Goal: Task Accomplishment & Management: Complete application form

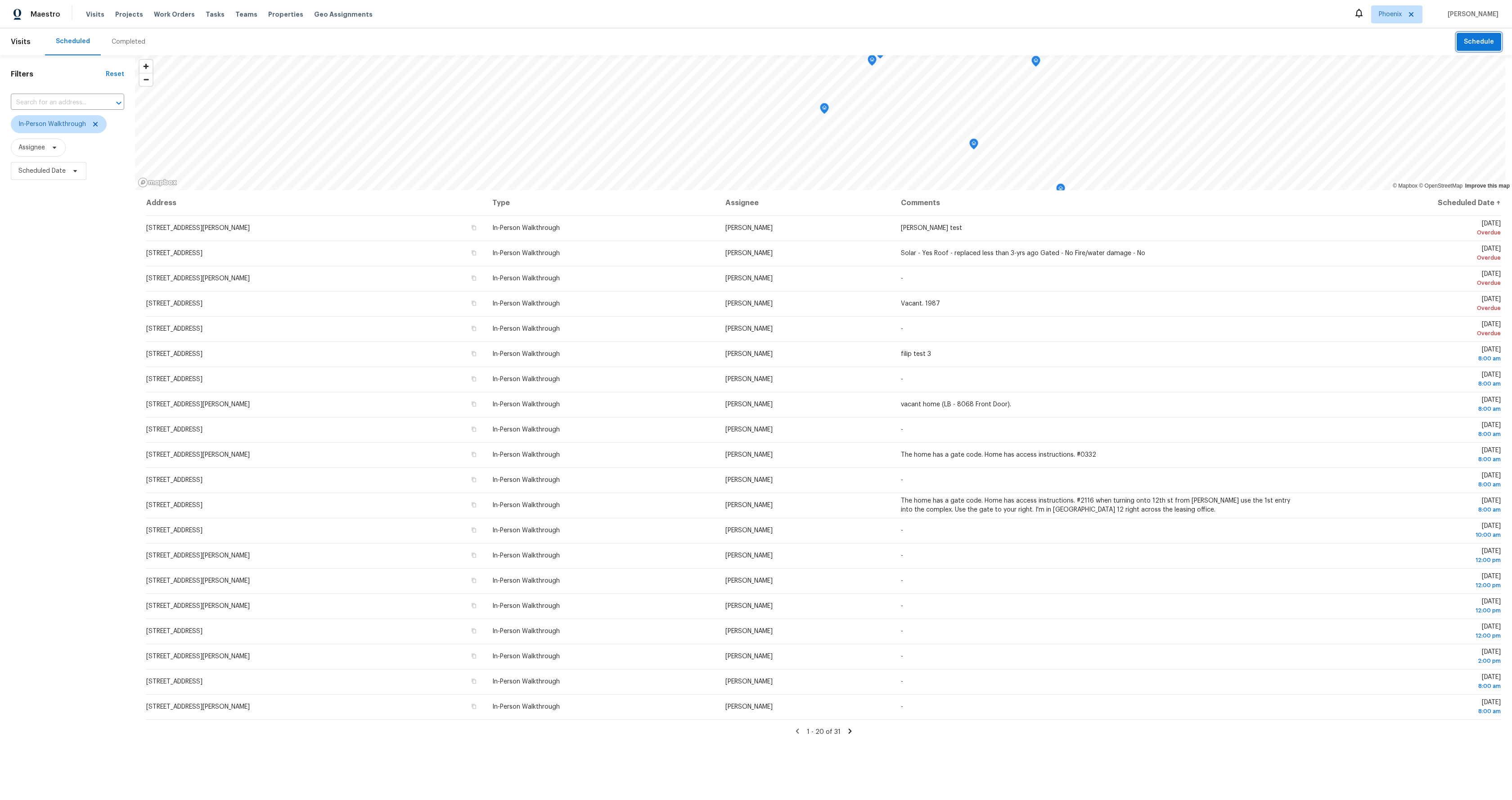
click at [1480, 46] on span "Schedule" at bounding box center [1479, 42] width 30 height 11
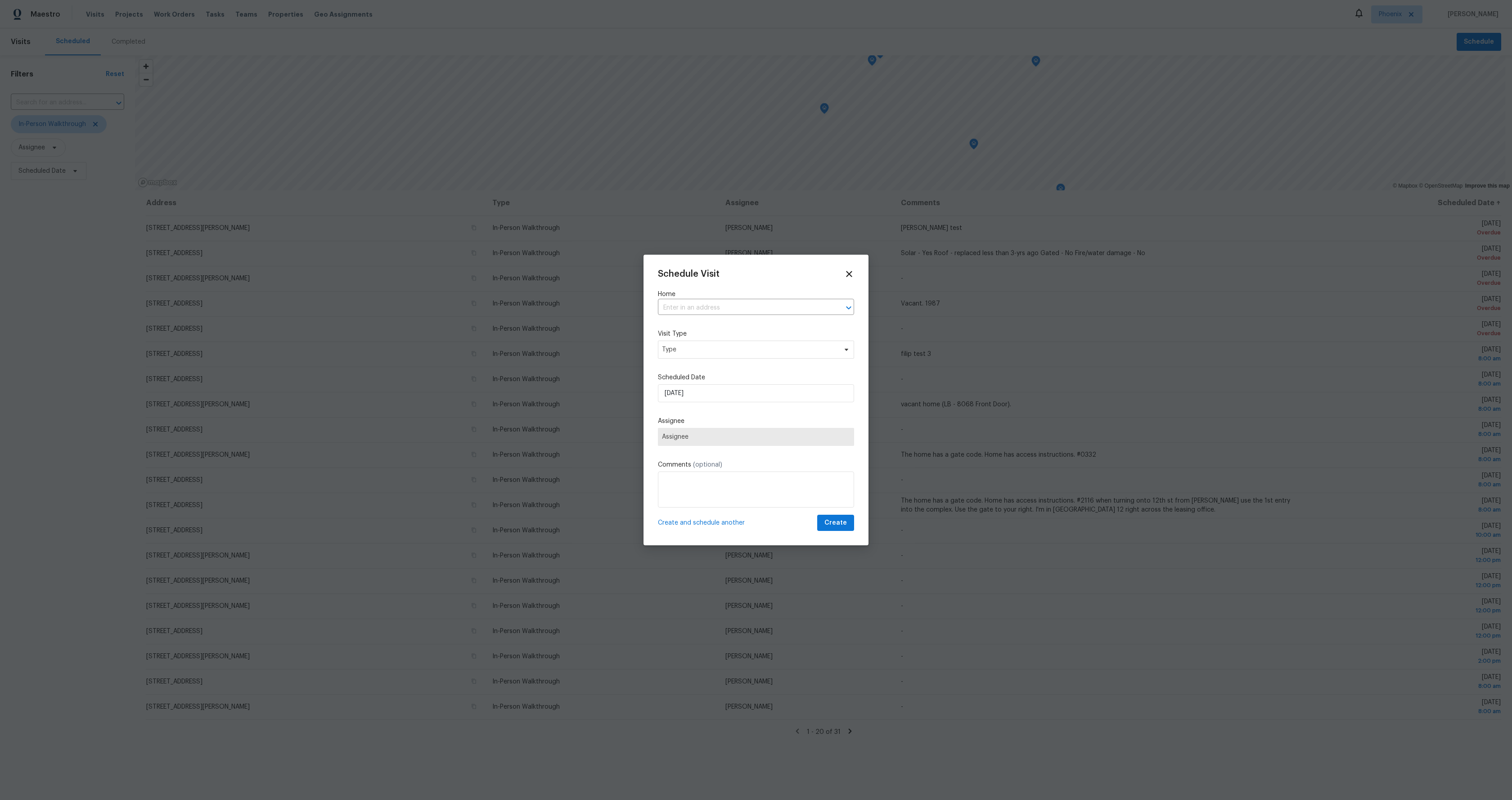
click at [708, 432] on span "Assignee" at bounding box center [756, 437] width 196 height 18
click at [698, 434] on span "Assignee" at bounding box center [756, 437] width 188 height 7
click at [717, 306] on input "text" at bounding box center [743, 308] width 171 height 14
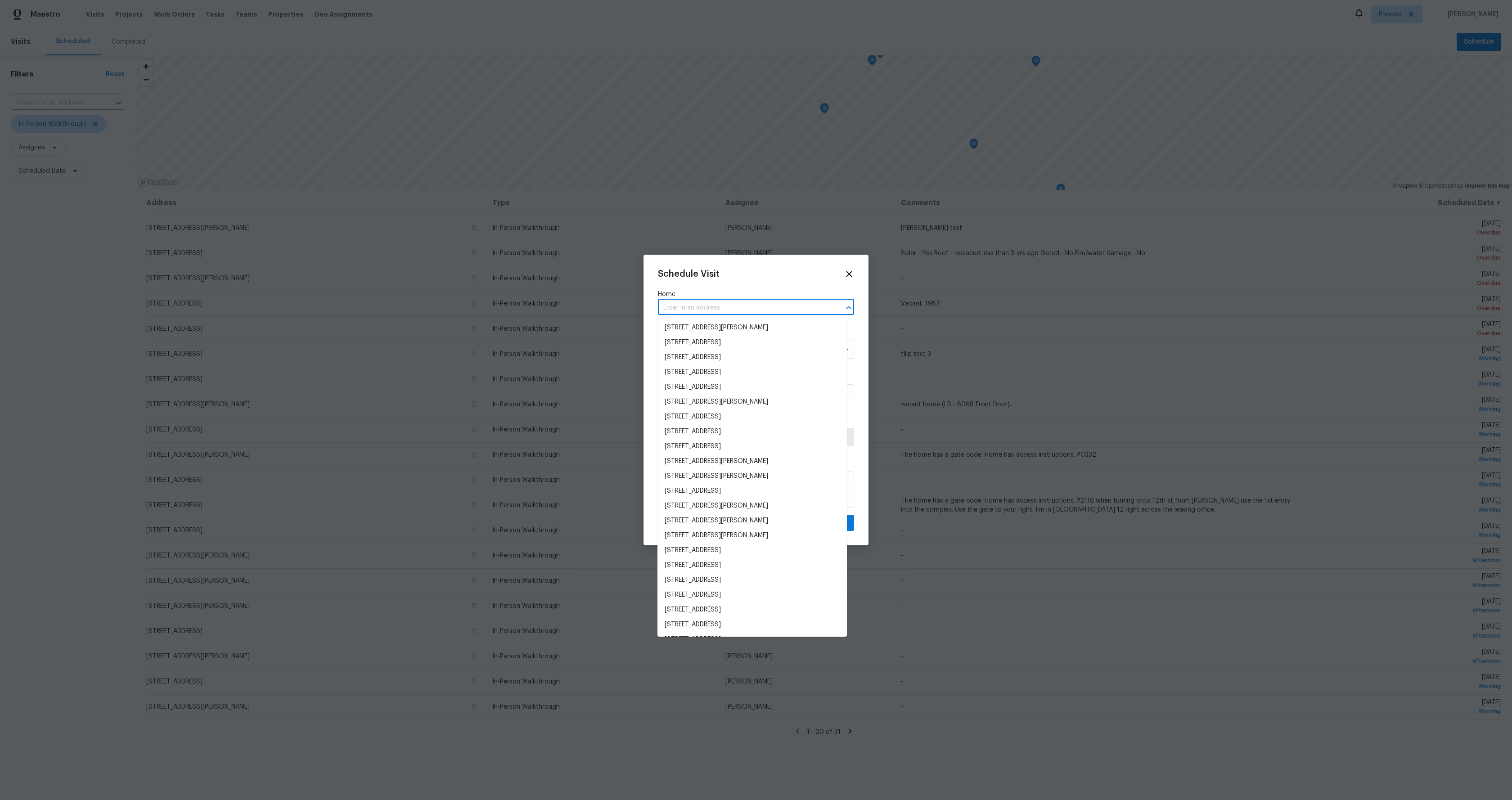
paste input "9228 W Raymond St"
type input "9228 W Raymond St"
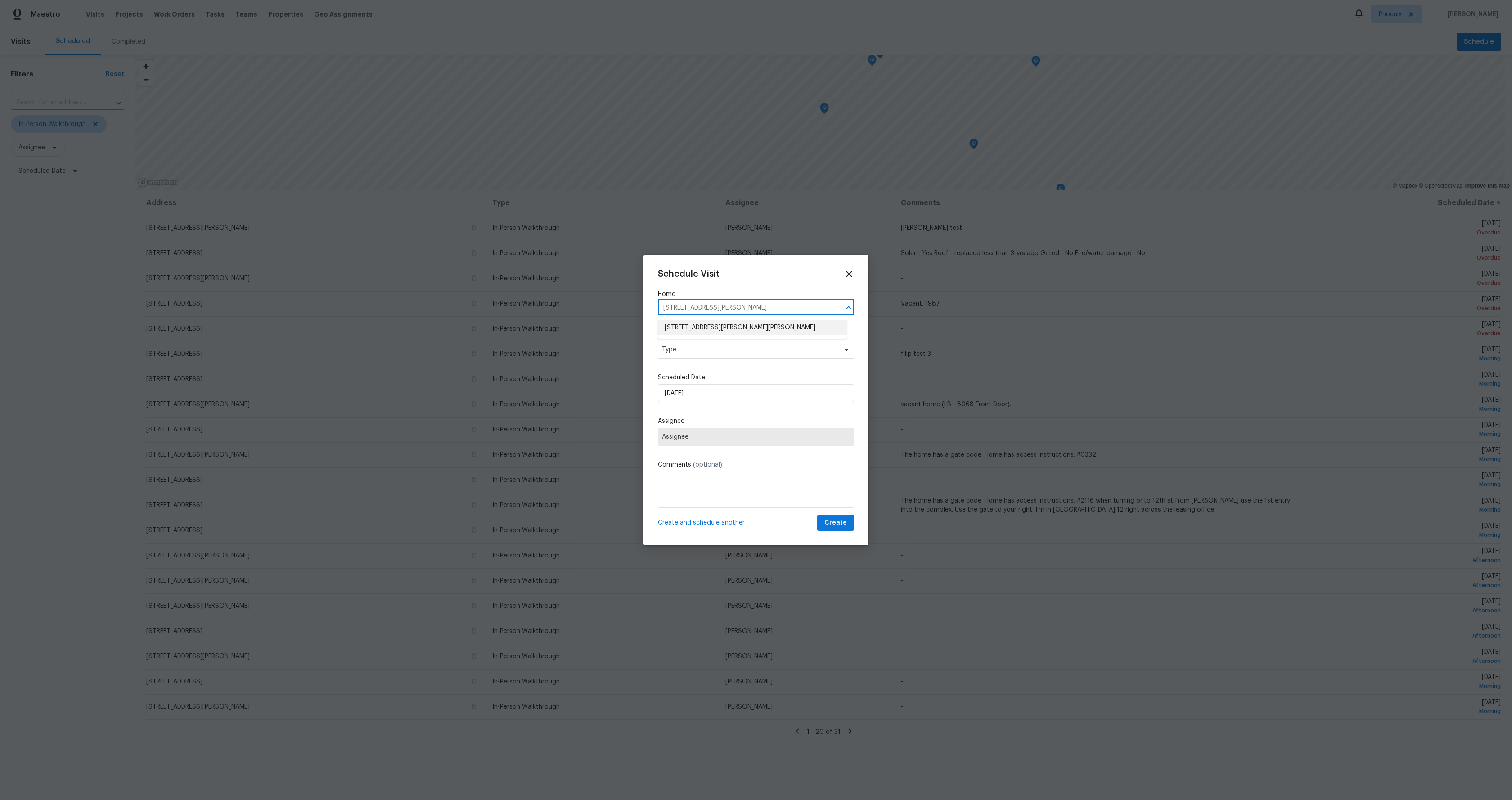
click at [710, 326] on li "[STREET_ADDRESS][PERSON_NAME][PERSON_NAME]" at bounding box center [752, 327] width 190 height 15
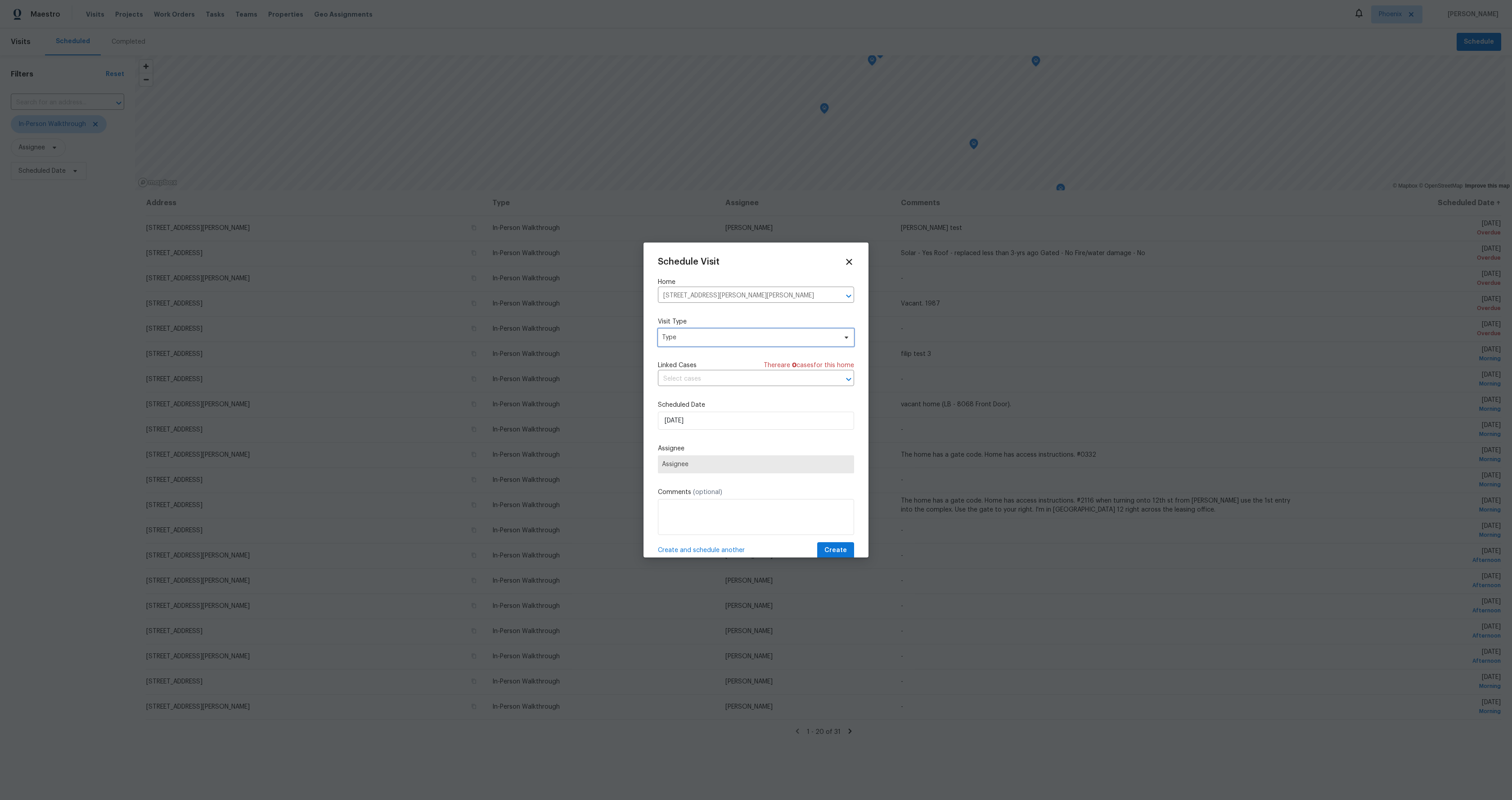
click at [730, 339] on span "Type" at bounding box center [750, 337] width 175 height 9
type input "in"
click at [709, 406] on div "In-Person Walkthrough" at bounding box center [697, 405] width 68 height 9
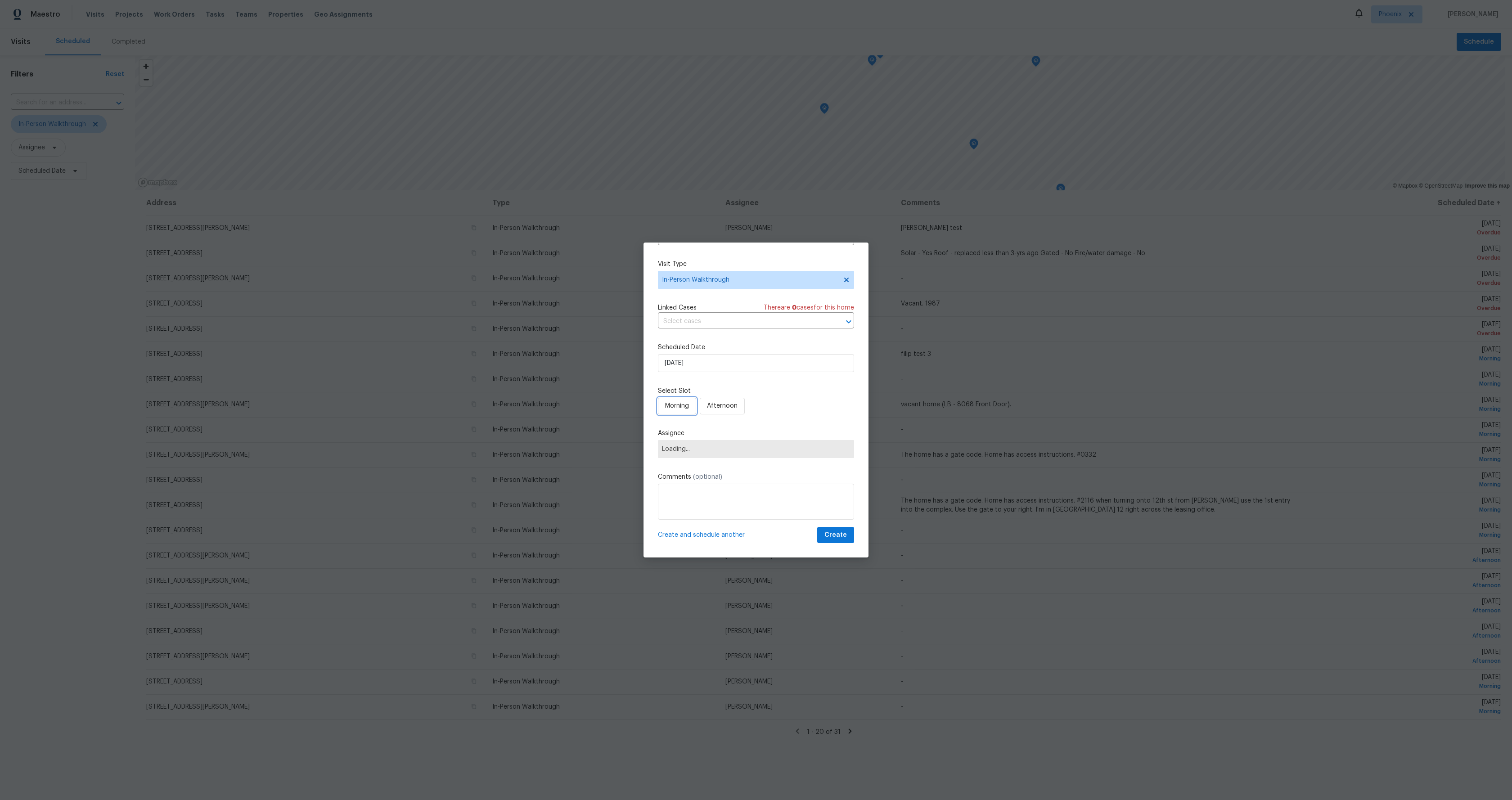
click at [691, 407] on button "Morning" at bounding box center [677, 406] width 38 height 17
click at [723, 445] on span "Assignee" at bounding box center [750, 449] width 176 height 7
type input "dawid"
click at [690, 494] on div "[PERSON_NAME]" at bounding box center [687, 498] width 47 height 9
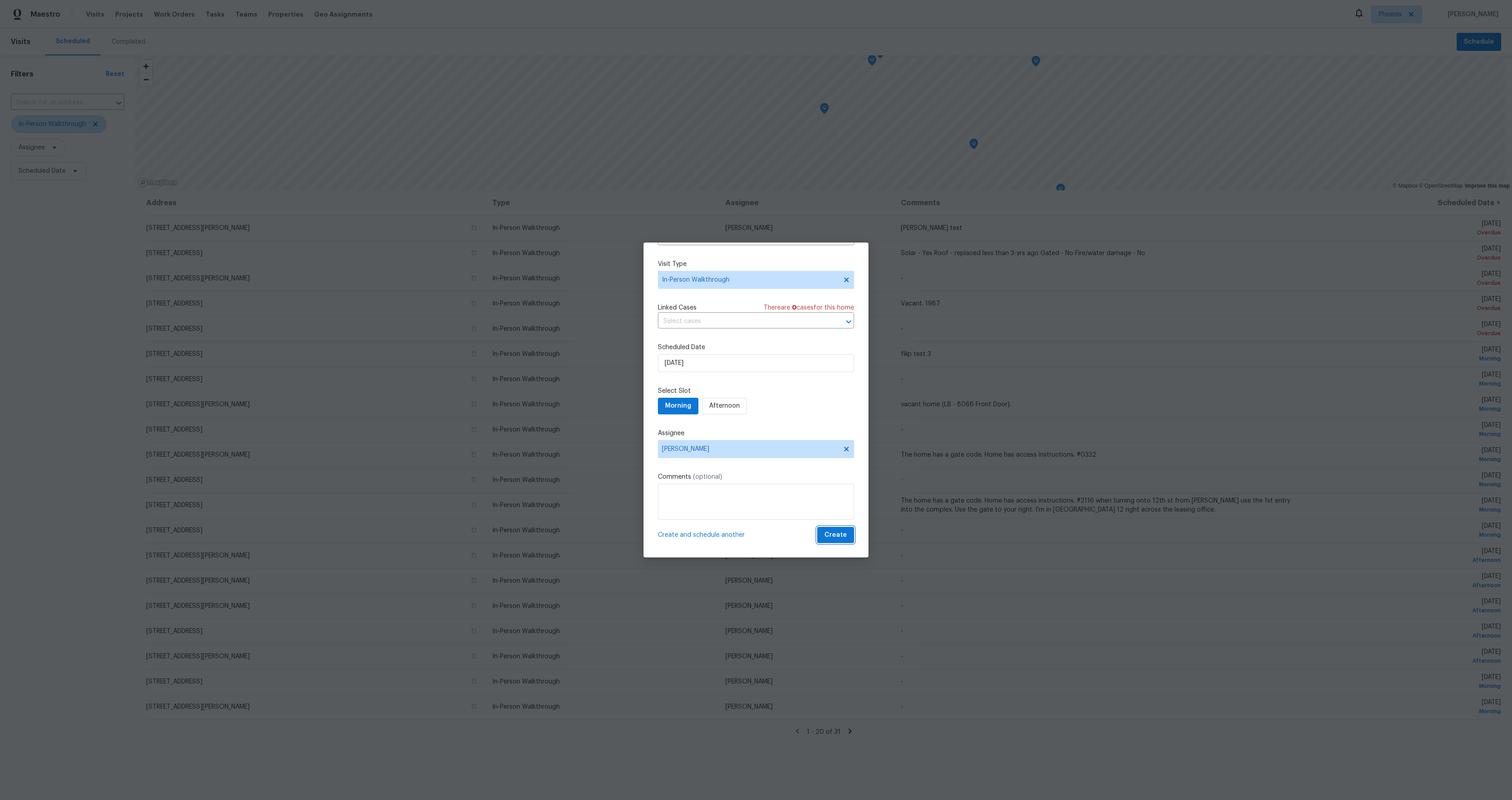
click at [834, 532] on span "Create" at bounding box center [836, 535] width 23 height 11
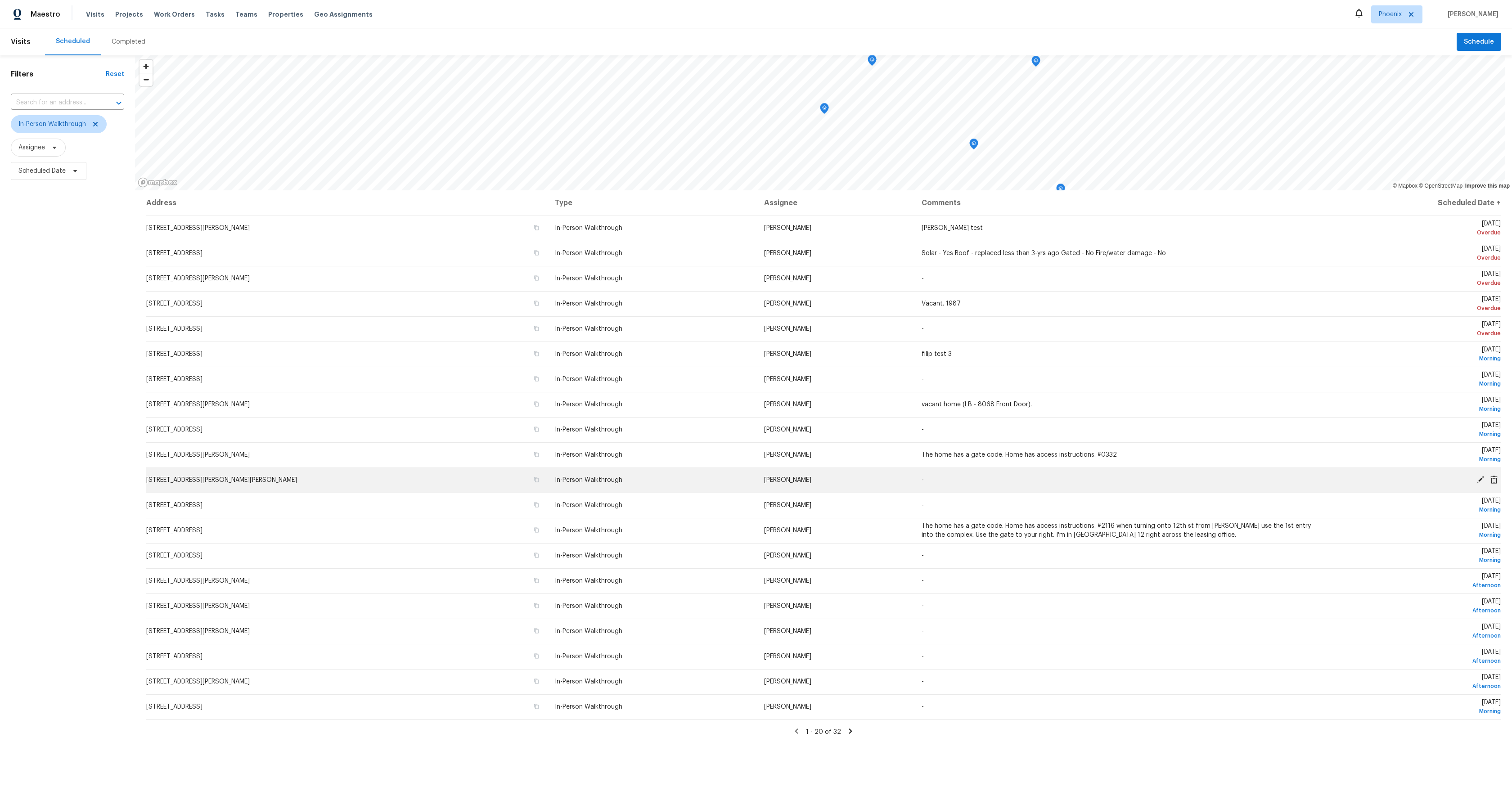
click at [757, 483] on td "[PERSON_NAME]" at bounding box center [836, 480] width 158 height 25
click at [757, 484] on td "[PERSON_NAME]" at bounding box center [836, 480] width 158 height 25
click at [759, 475] on td "[PERSON_NAME]" at bounding box center [836, 480] width 158 height 25
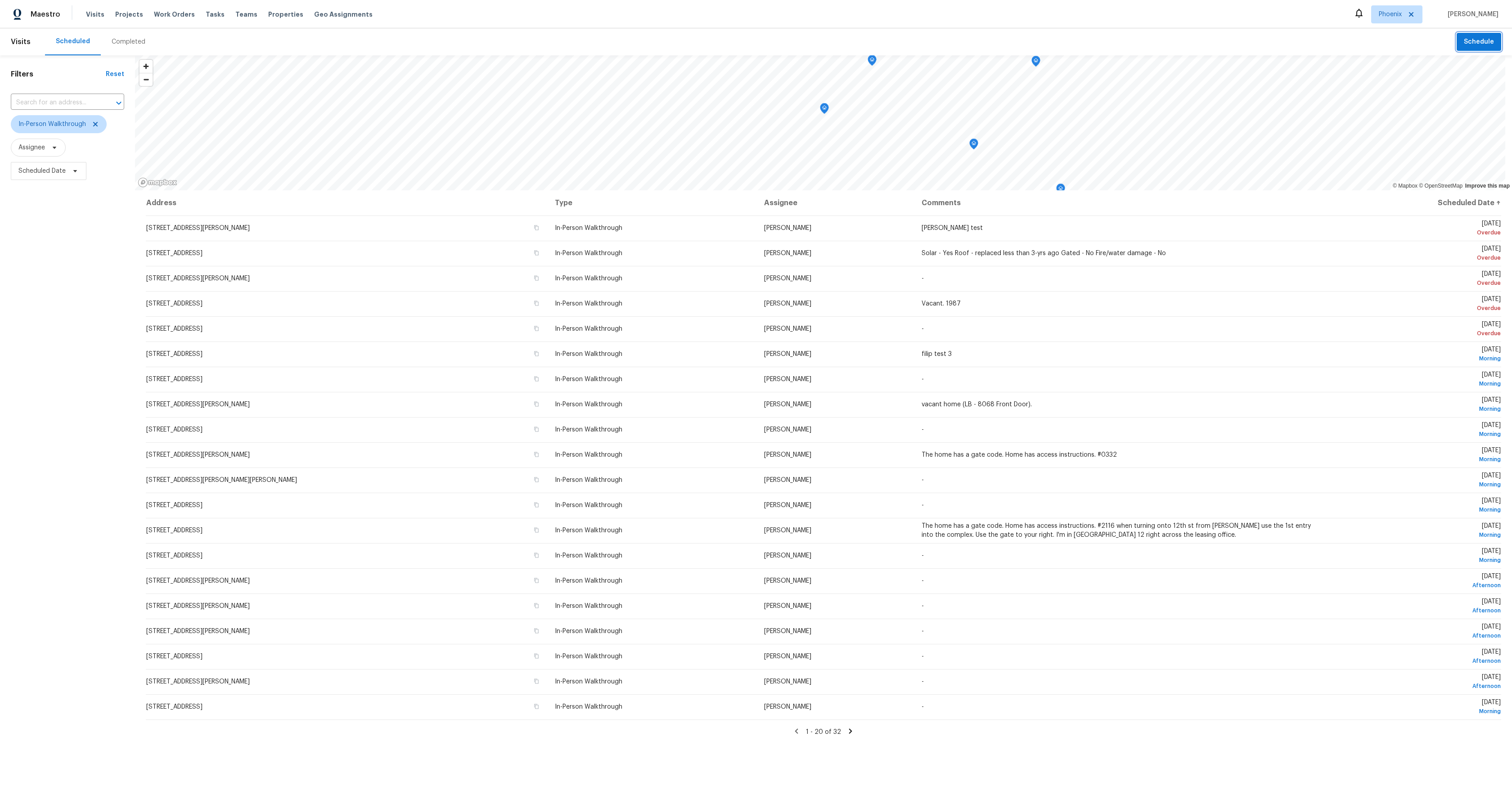
click at [1471, 48] on button "Schedule" at bounding box center [1479, 41] width 44 height 18
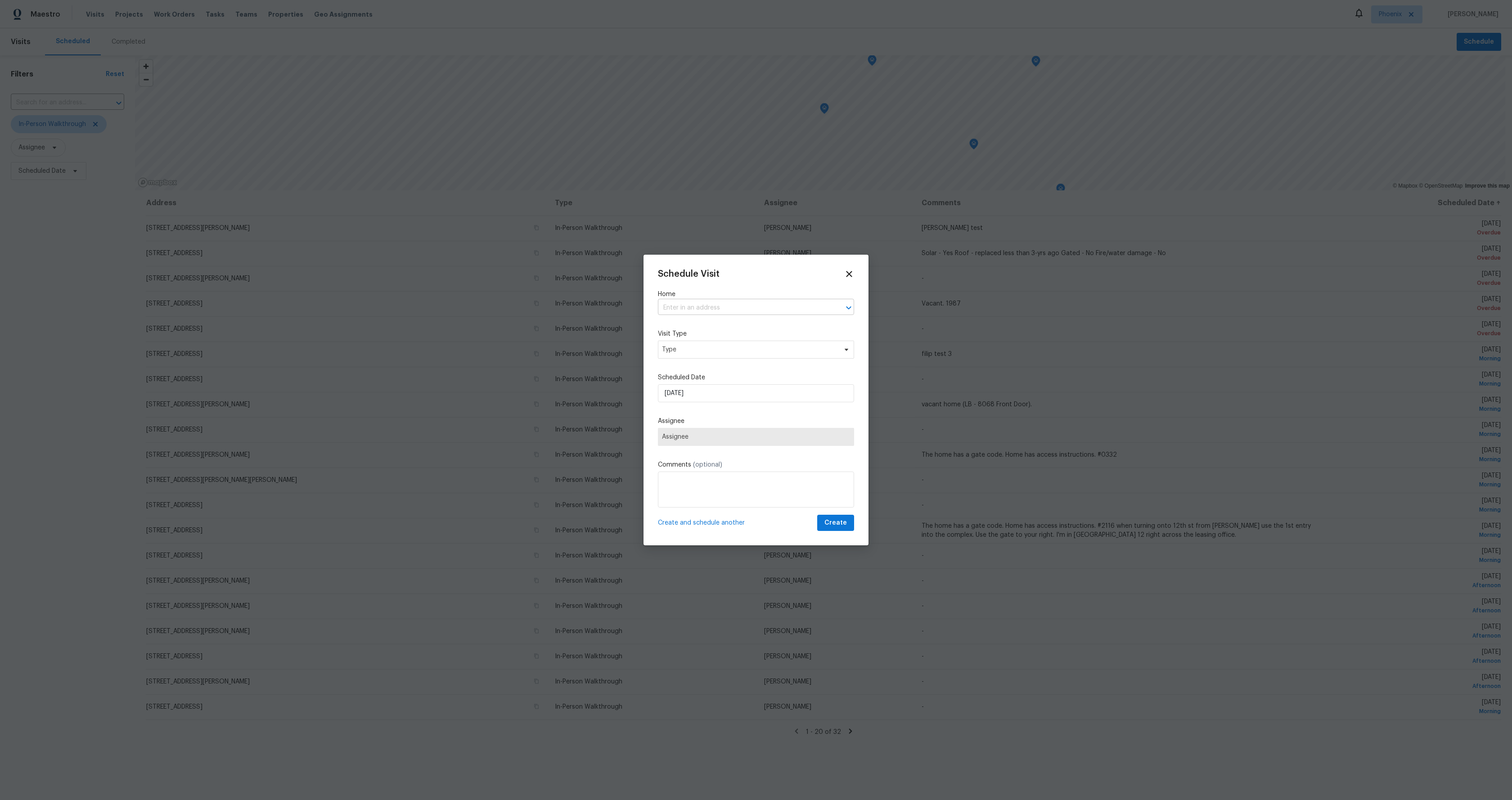
click at [721, 303] on input "text" at bounding box center [743, 308] width 171 height 14
paste input "[STREET_ADDRESS]"
type input "[STREET_ADDRESS]"
click at [710, 330] on li "[STREET_ADDRESS]" at bounding box center [752, 327] width 190 height 15
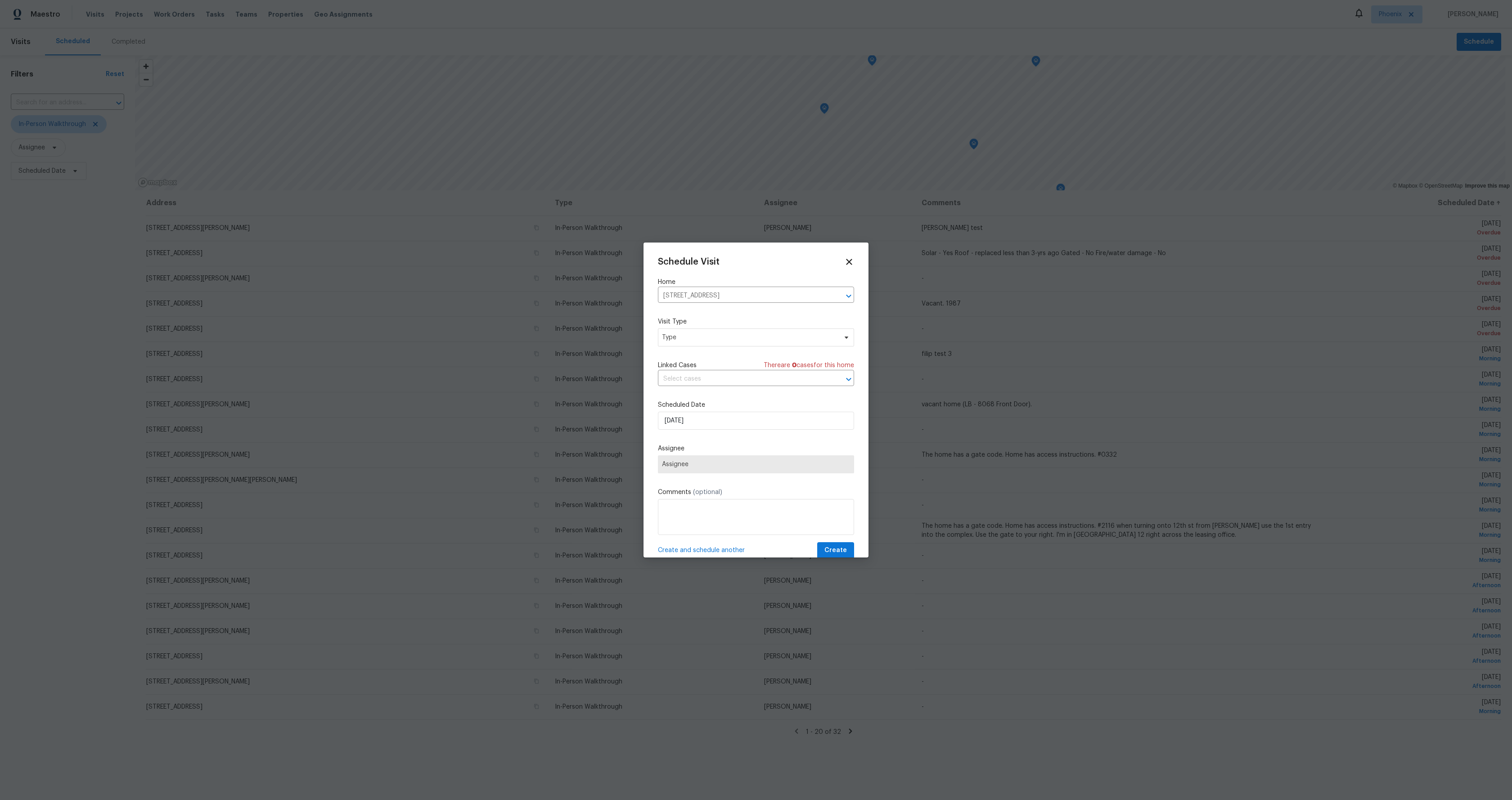
scroll to position [16, 0]
click at [711, 371] on div "Schedule Visit Home [STREET_ADDRESS] ​ Visit Type Type Linked Cases There are 0…" at bounding box center [756, 392] width 196 height 302
click at [698, 323] on span "Type" at bounding box center [750, 322] width 175 height 9
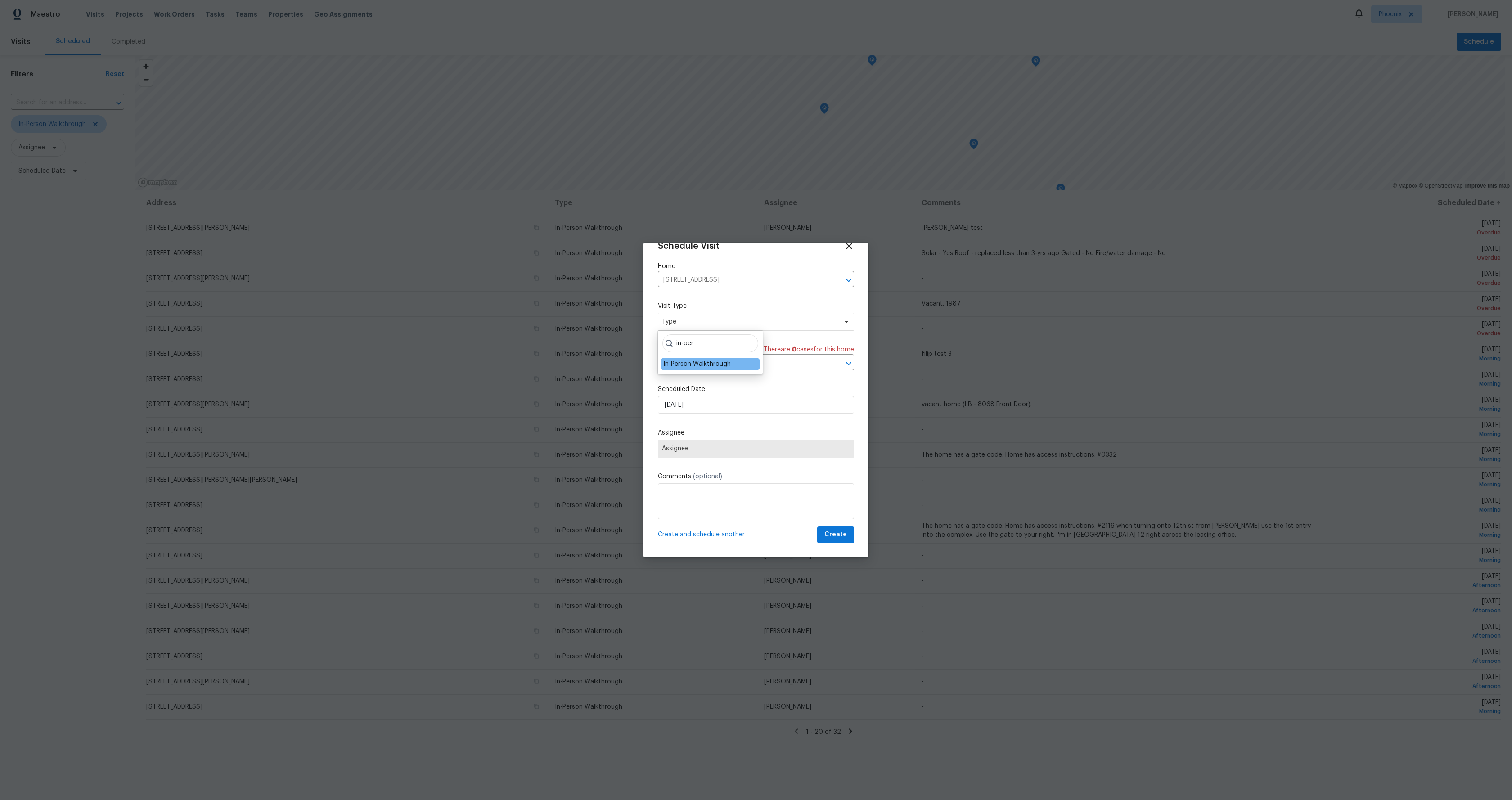
type input "in-per"
click at [687, 358] on div "In-Person Walkthrough" at bounding box center [711, 364] width 99 height 12
click at [705, 362] on div "In-Person Walkthrough" at bounding box center [697, 364] width 68 height 9
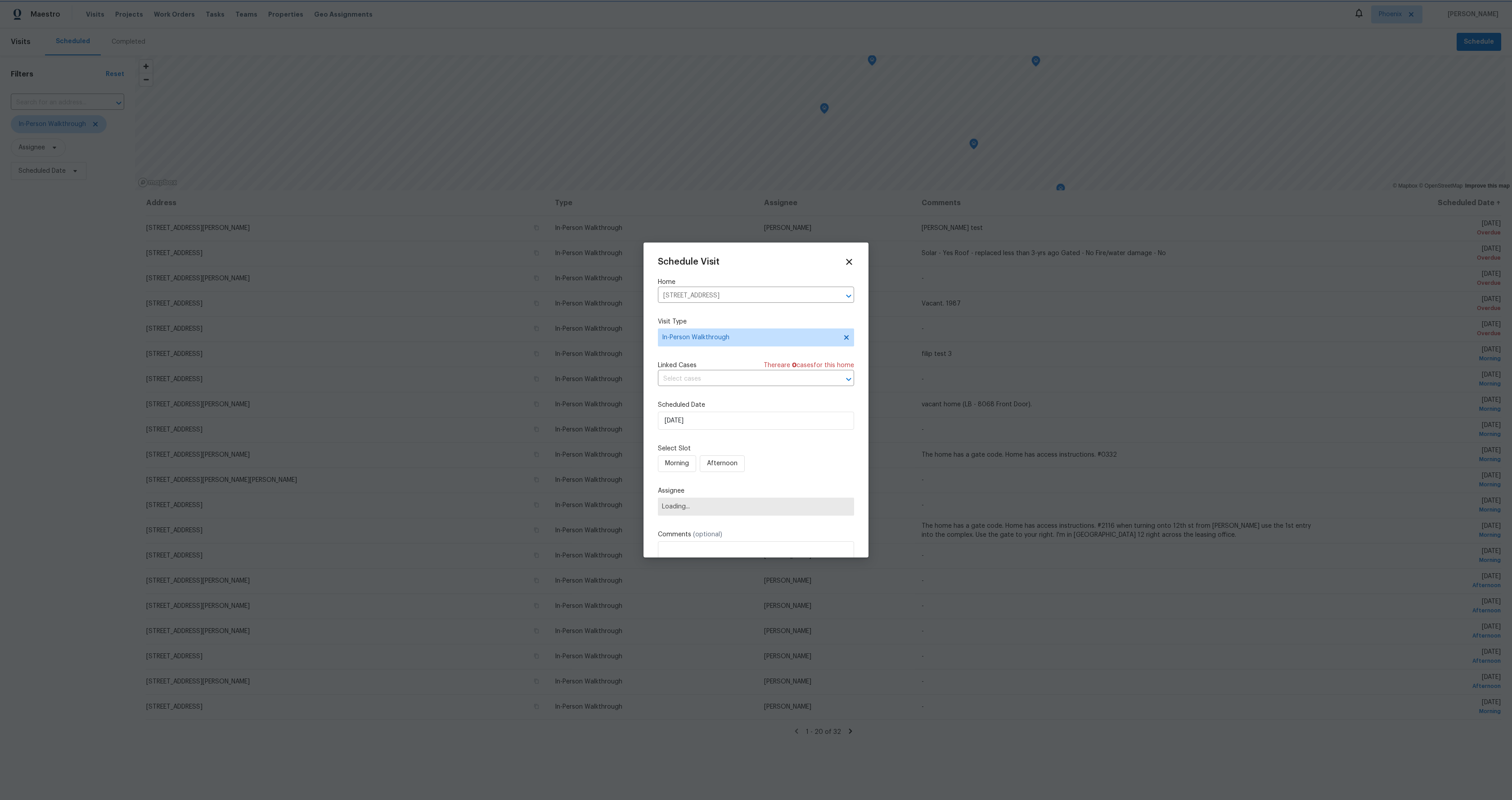
scroll to position [58, 0]
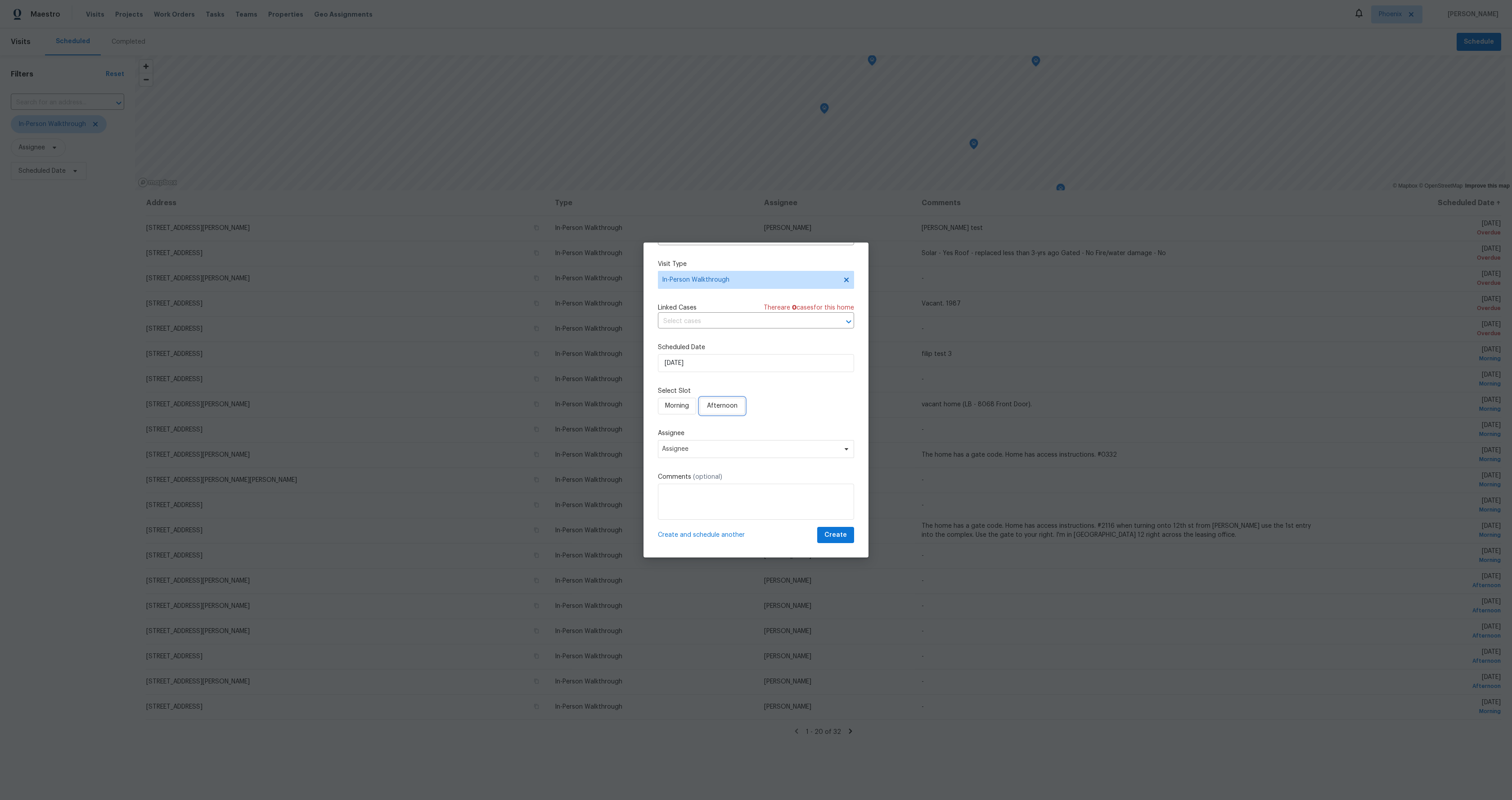
click at [714, 410] on span "Afternoon" at bounding box center [723, 406] width 31 height 11
click at [682, 402] on span "Morning" at bounding box center [677, 406] width 24 height 11
click at [836, 537] on span "Create" at bounding box center [836, 535] width 23 height 11
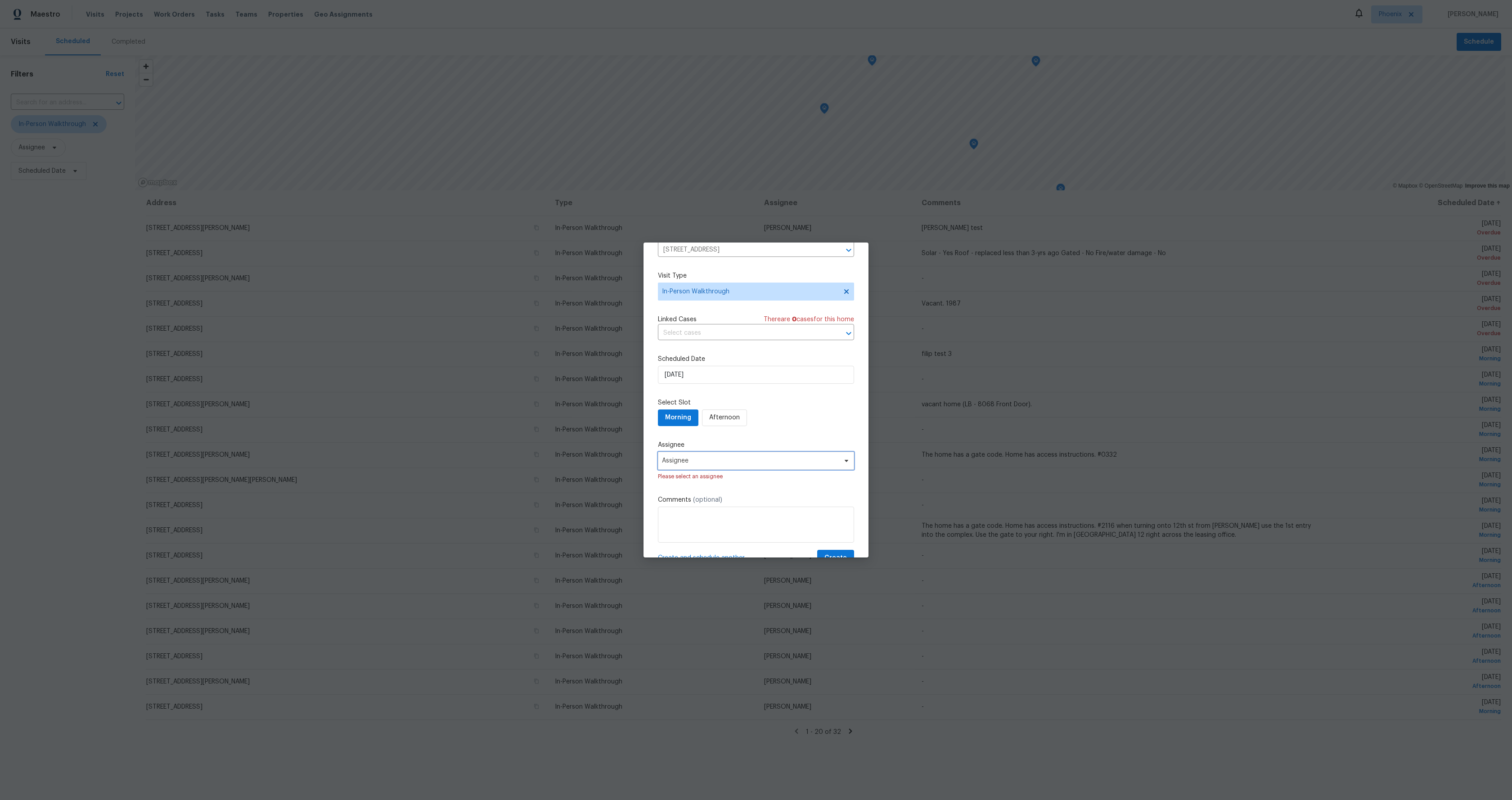
click at [734, 470] on span "Assignee" at bounding box center [756, 461] width 196 height 18
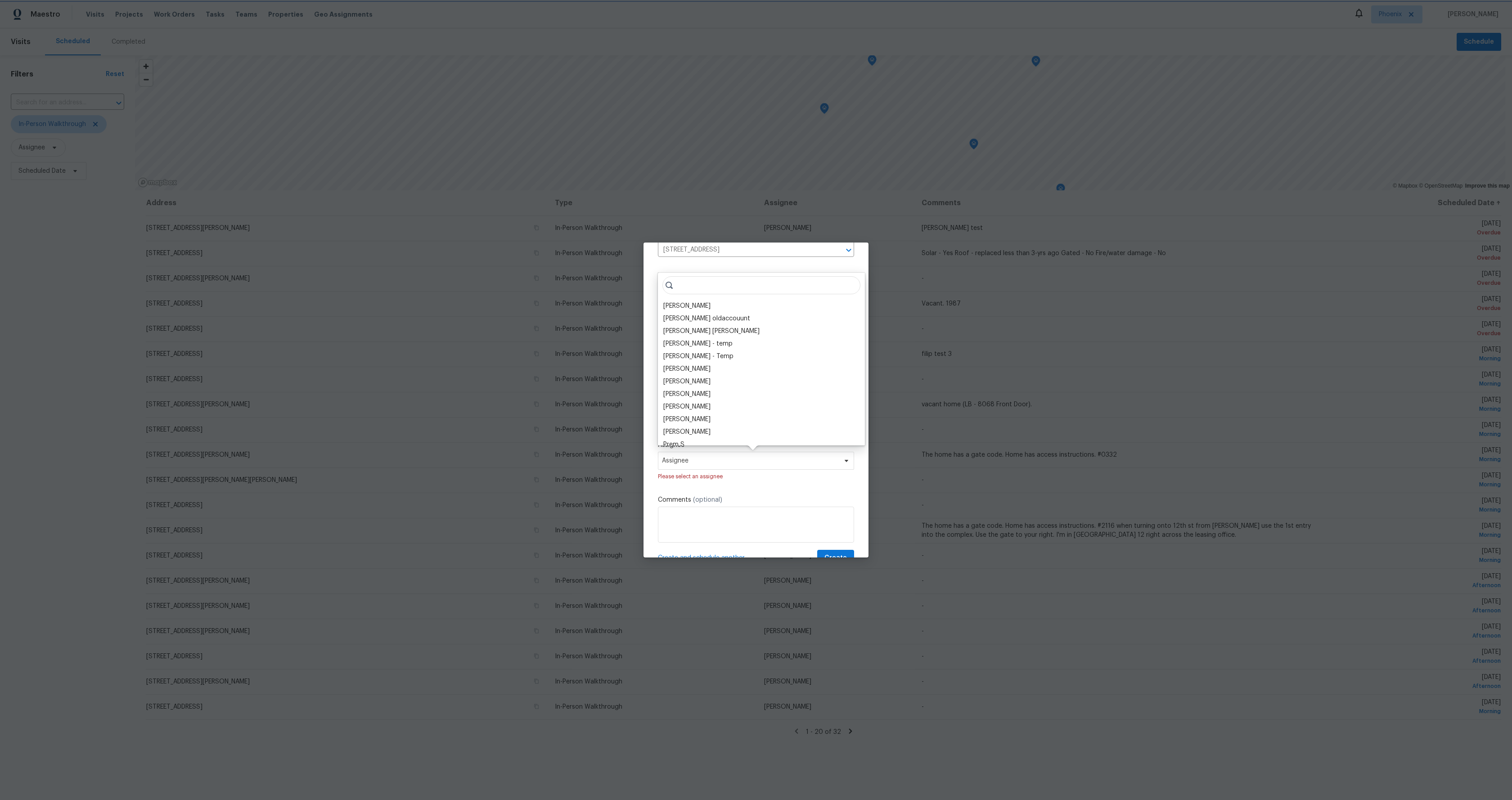
click at [737, 465] on span "Assignee" at bounding box center [756, 461] width 196 height 18
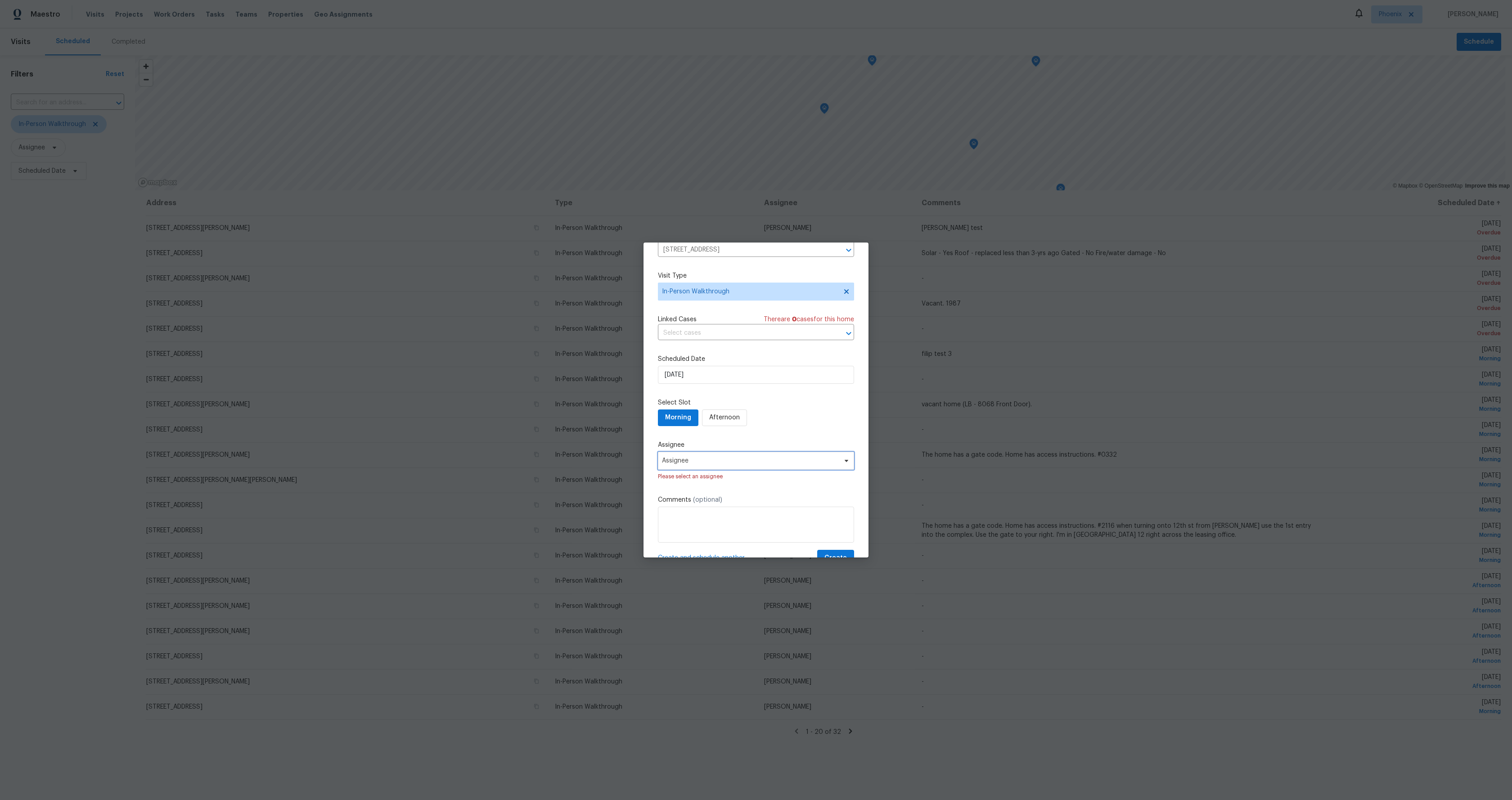
click at [738, 464] on span "Assignee" at bounding box center [750, 461] width 176 height 7
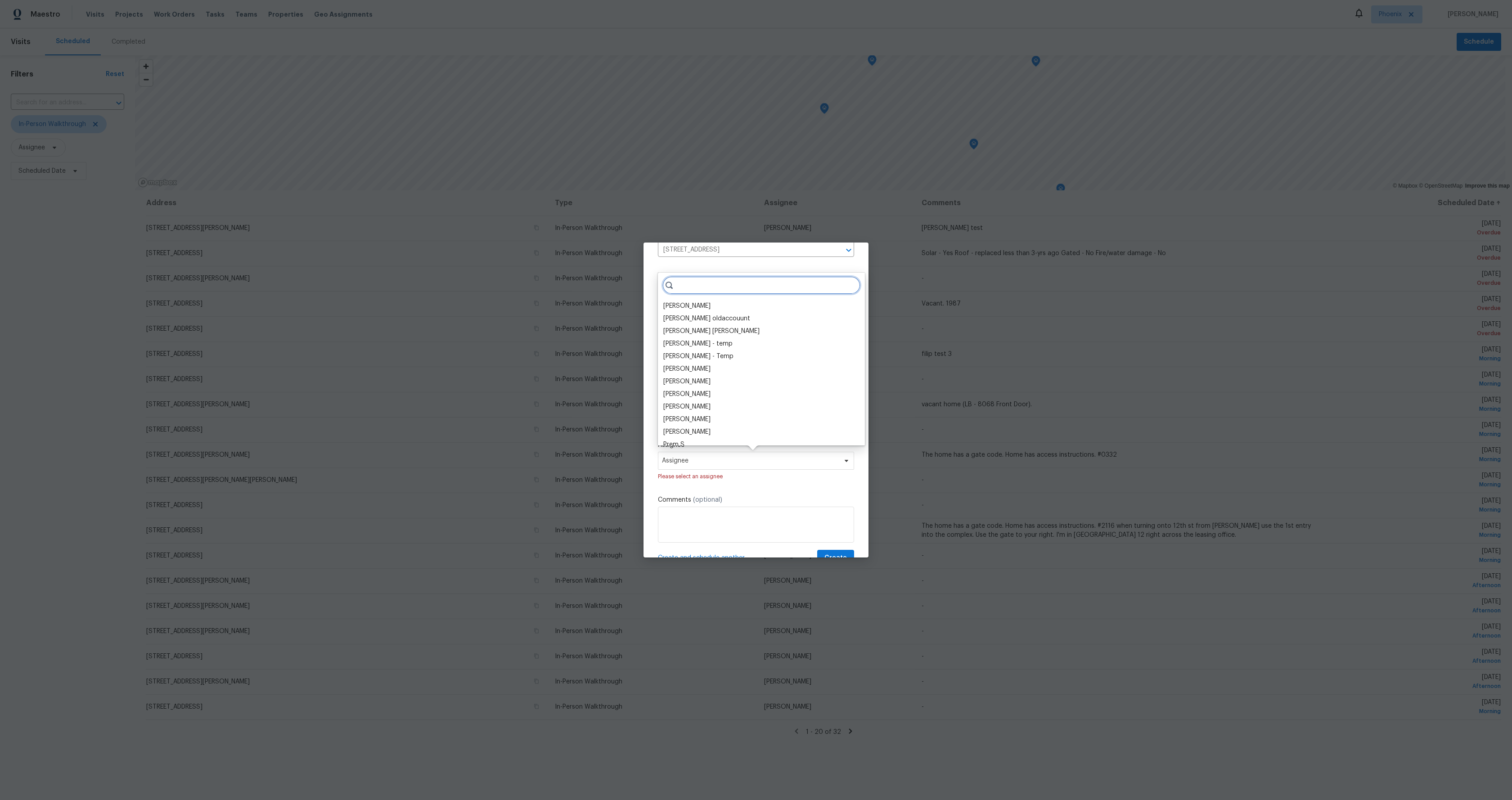
click at [719, 281] on input "search" at bounding box center [762, 285] width 198 height 18
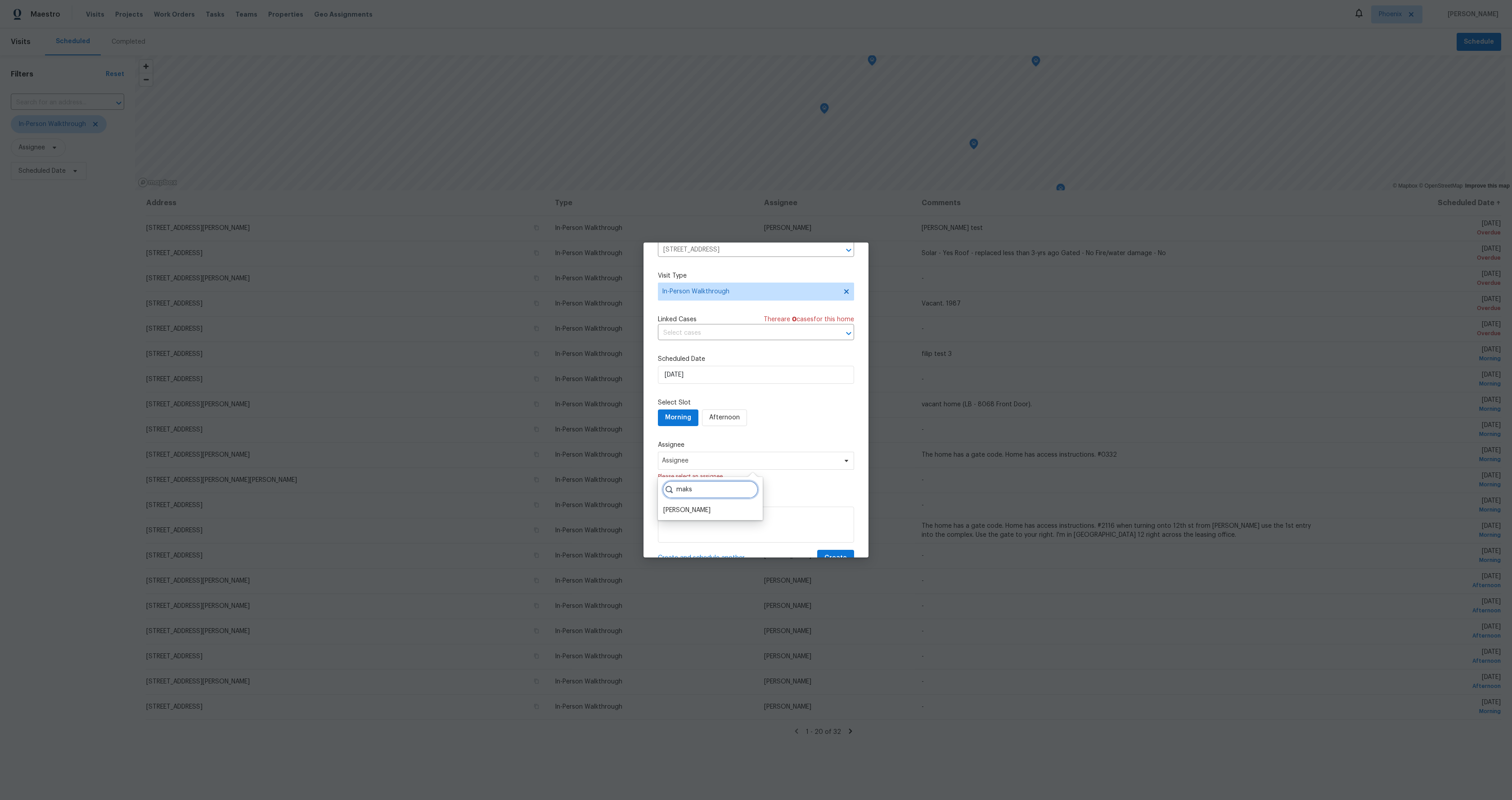
type input "maks"
click at [700, 516] on div "[PERSON_NAME]" at bounding box center [710, 498] width 105 height 43
click at [702, 512] on div "[PERSON_NAME]" at bounding box center [687, 510] width 47 height 9
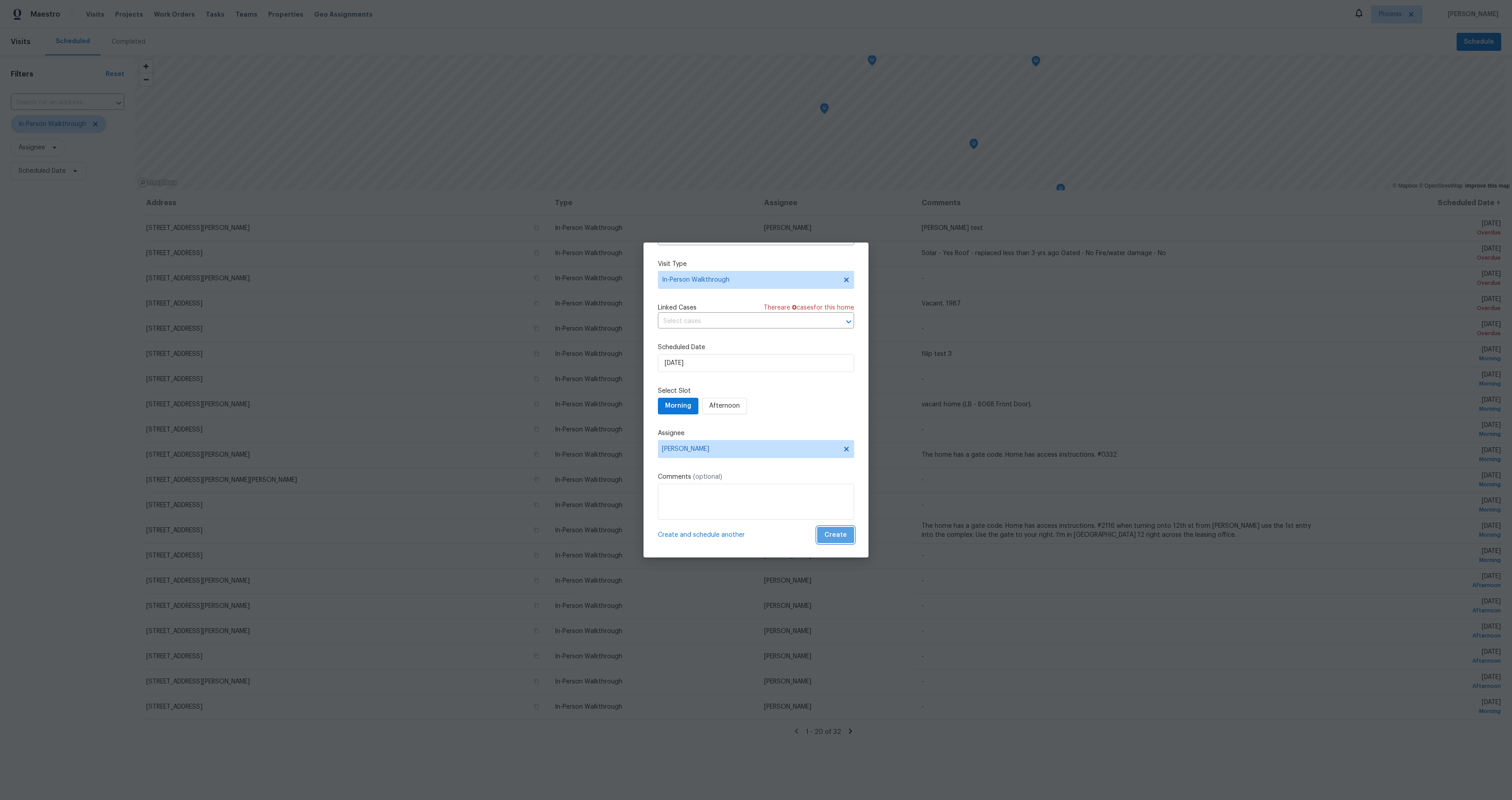
click at [835, 529] on button "Create" at bounding box center [836, 535] width 37 height 17
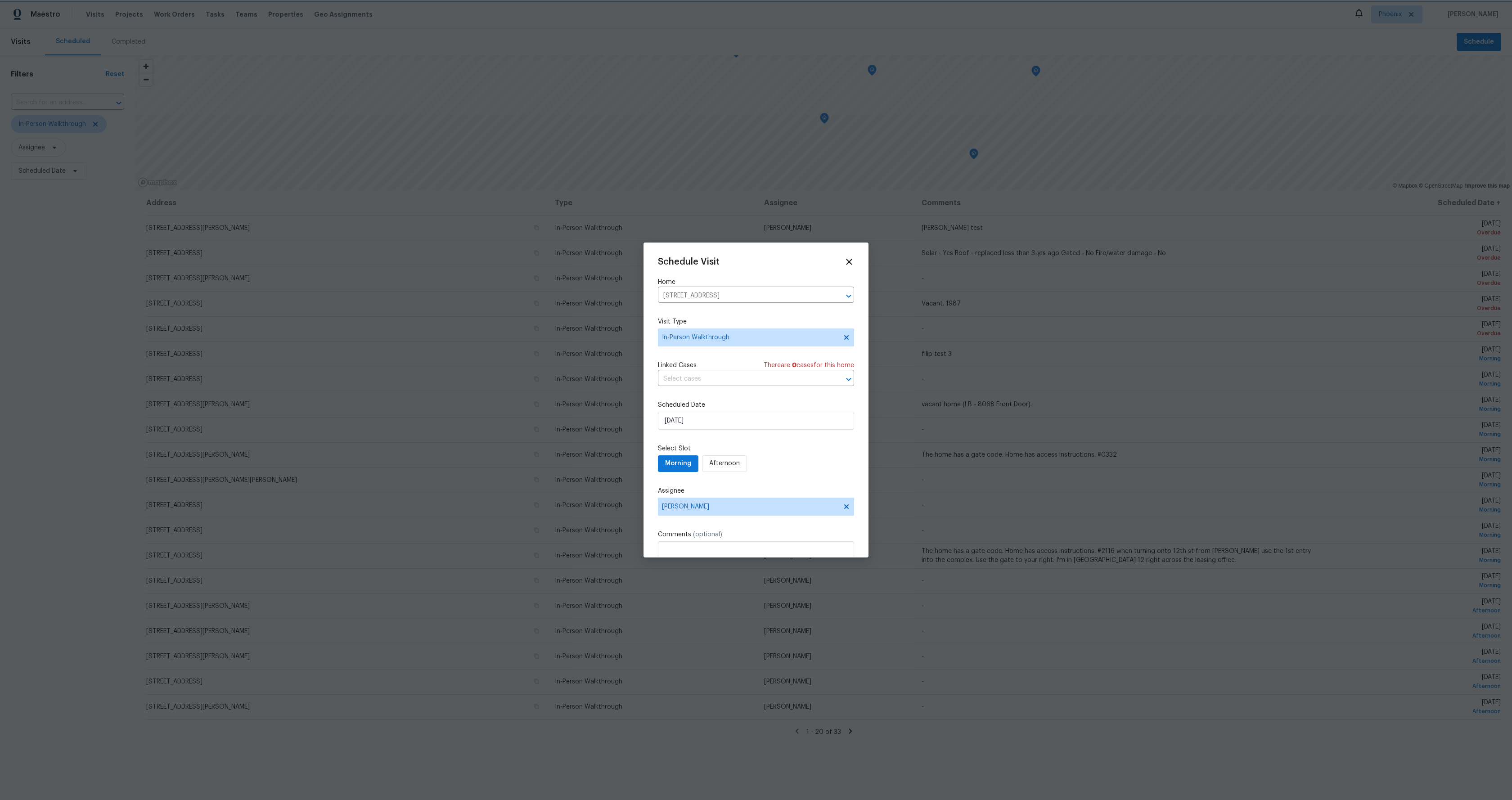
click at [1025, 400] on body "Maestro Visits Projects Work Orders Tasks Teams Properties Geo Assignments [GEO…" at bounding box center [756, 400] width 1512 height 800
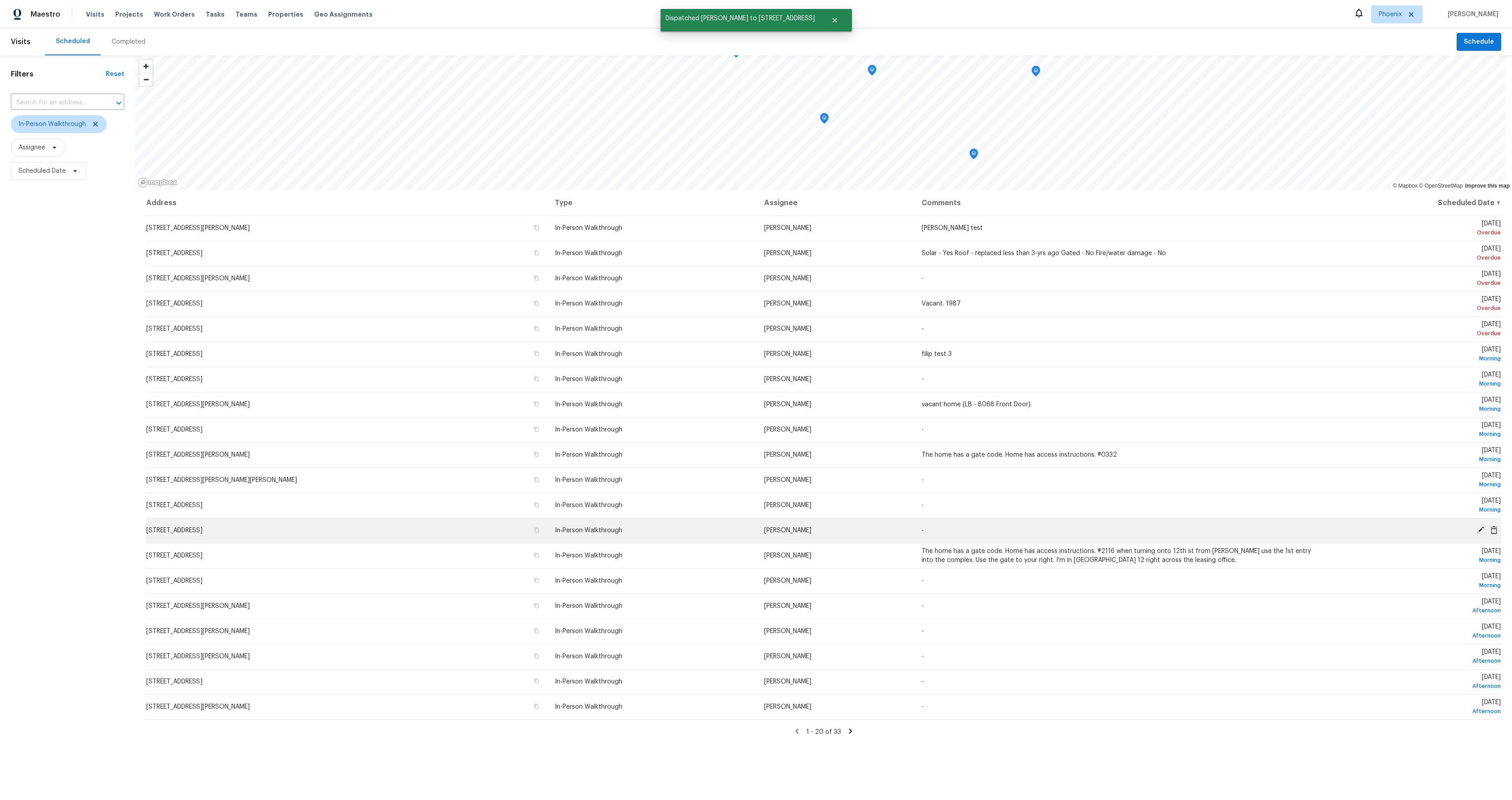
click at [764, 531] on span "[PERSON_NAME]" at bounding box center [788, 531] width 47 height 7
